Goal: Find specific page/section: Find specific page/section

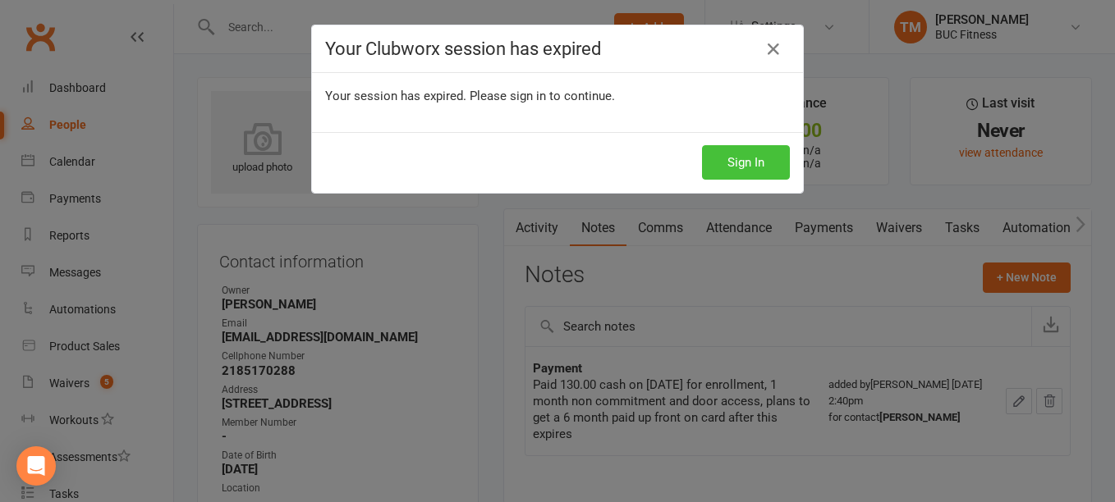
click at [733, 167] on button "Sign In" at bounding box center [746, 162] width 88 height 34
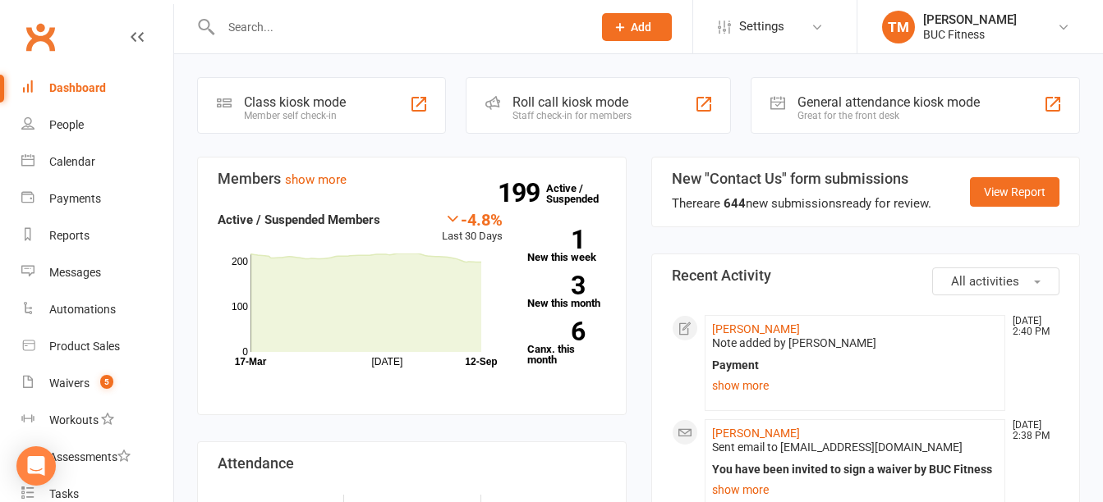
click at [87, 86] on div "Dashboard" at bounding box center [77, 87] width 57 height 13
click at [285, 32] on input "text" at bounding box center [398, 27] width 365 height 23
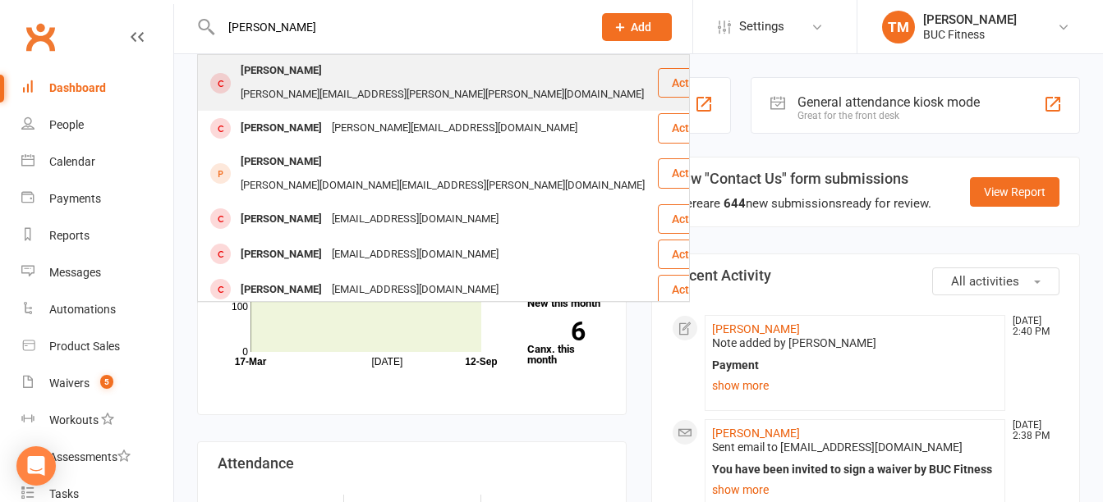
type input "kris"
click at [283, 77] on div "Kris Koch" at bounding box center [281, 71] width 91 height 24
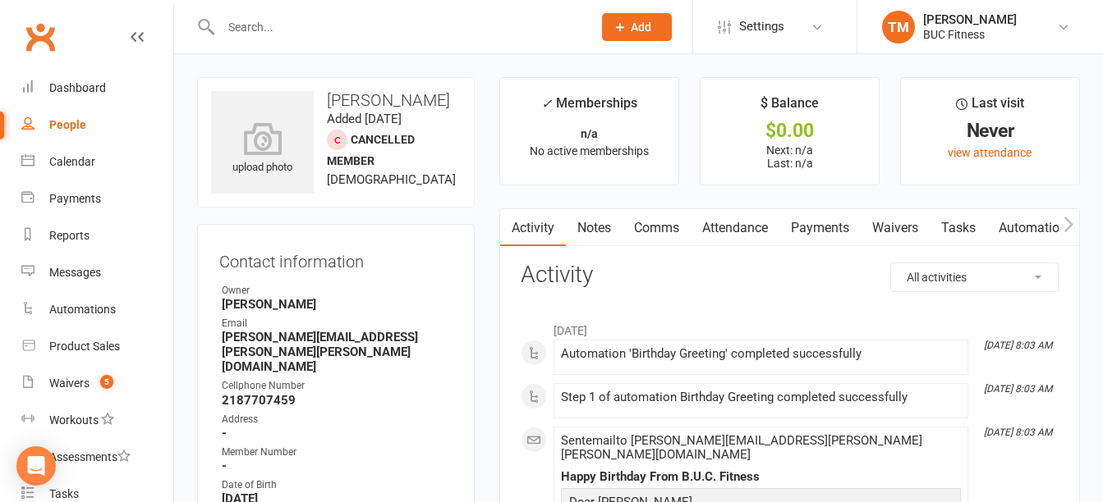
click at [266, 36] on input "text" at bounding box center [398, 27] width 365 height 23
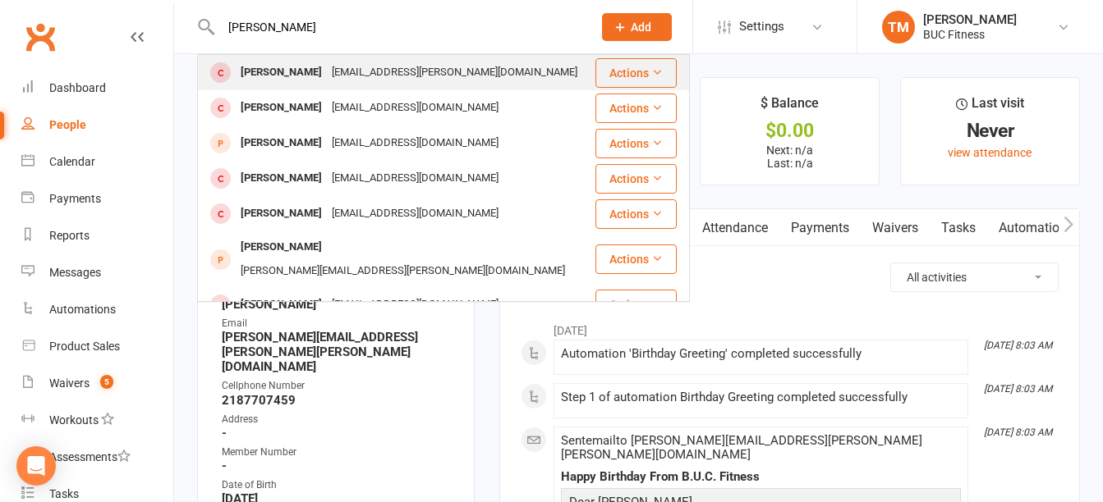
type input "sara"
click at [282, 74] on div "Sara Koch" at bounding box center [281, 73] width 91 height 24
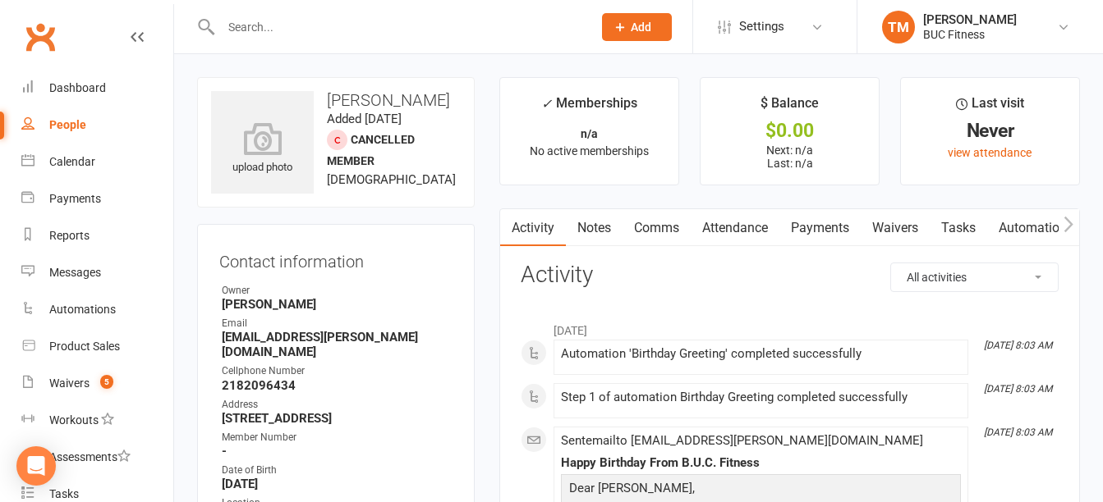
click at [373, 39] on div at bounding box center [388, 26] width 383 height 53
click at [331, 32] on input "text" at bounding box center [398, 27] width 365 height 23
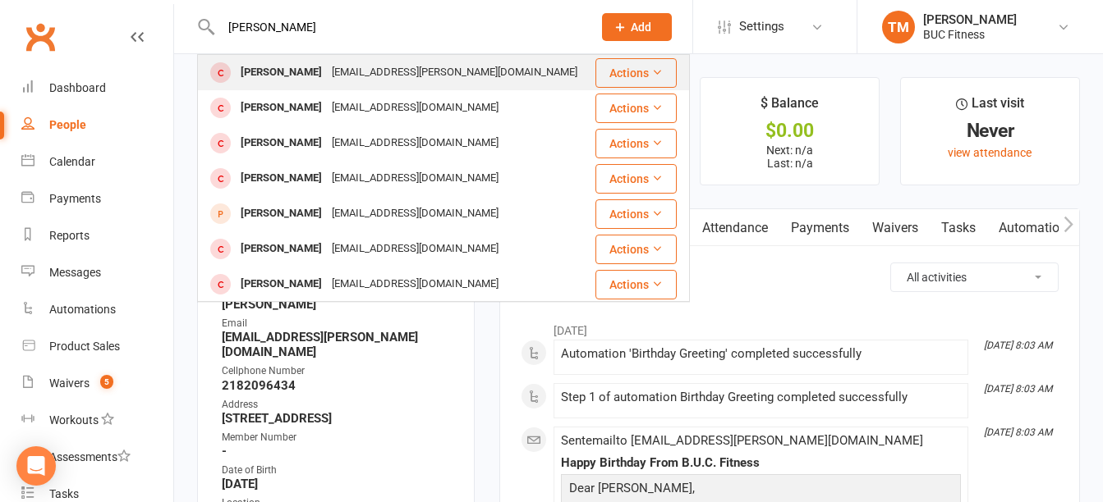
type input "ben ko"
click at [327, 76] on div "kskoch@arvig.net" at bounding box center [454, 73] width 255 height 24
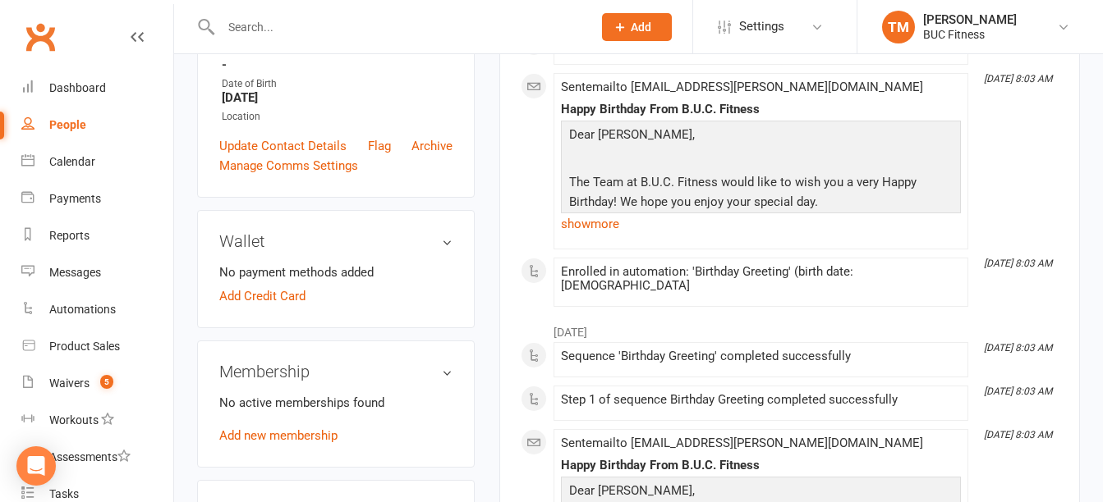
scroll to position [575, 0]
